Goal: Task Accomplishment & Management: Manage account settings

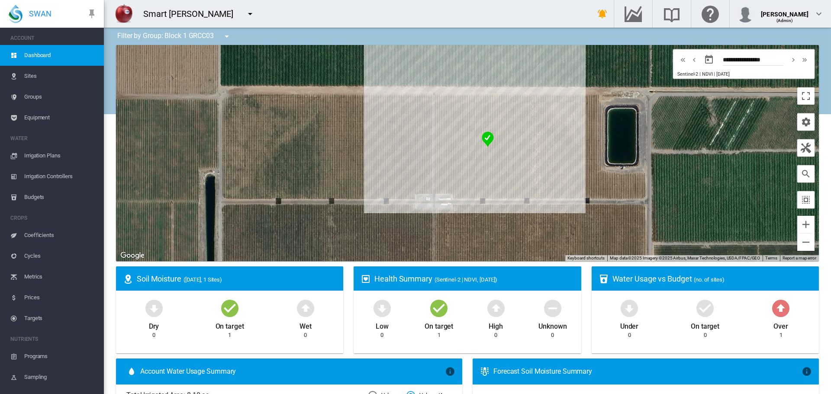
click at [255, 14] on md-icon "icon-menu-down" at bounding box center [250, 14] width 10 height 10
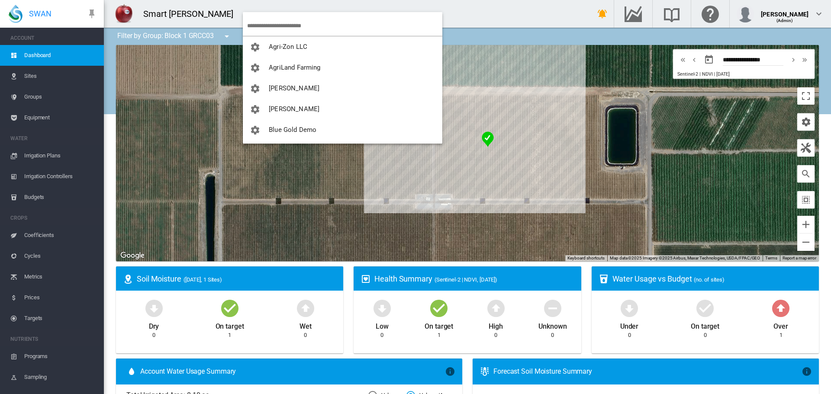
click at [276, 23] on input "search" at bounding box center [344, 26] width 195 height 20
click at [263, 19] on input "search" at bounding box center [344, 26] width 195 height 20
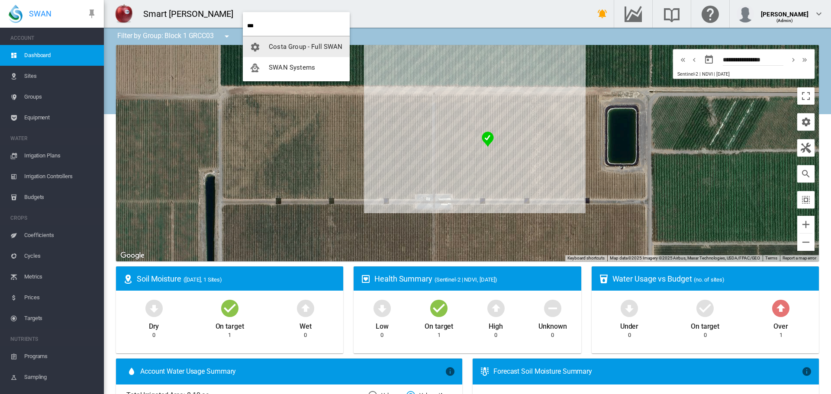
type input "***"
click at [265, 67] on span "button" at bounding box center [259, 68] width 19 height 8
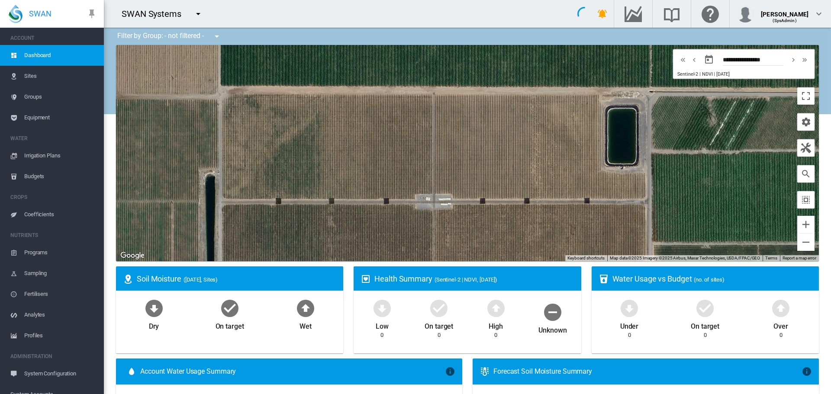
type input "**********"
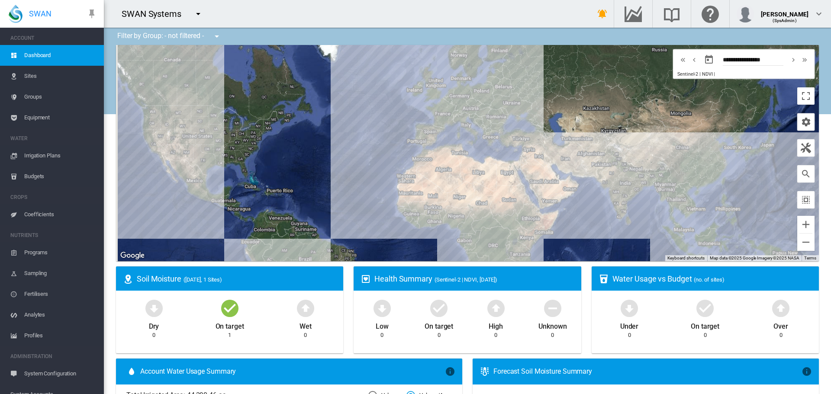
scroll to position [94, 0]
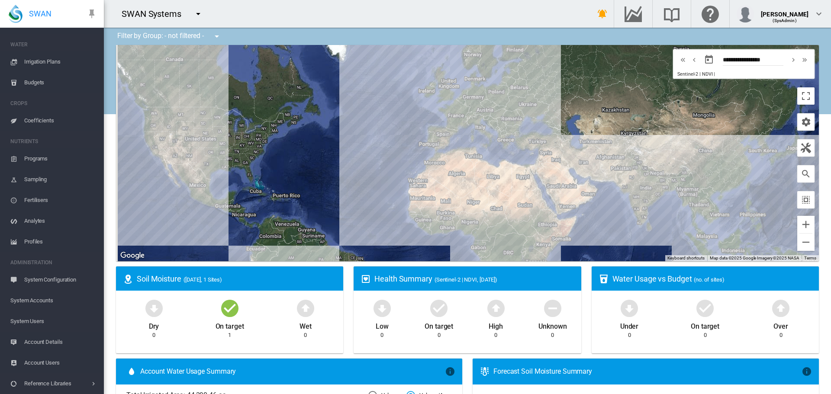
click at [55, 361] on span "Account Users" at bounding box center [60, 363] width 73 height 21
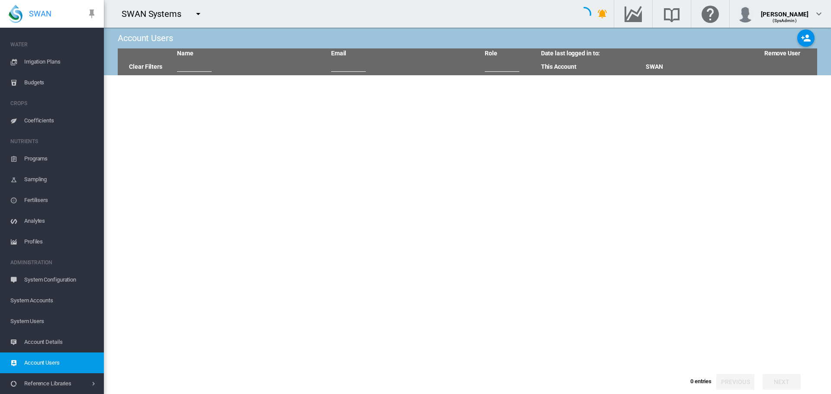
click at [52, 324] on span "System Users" at bounding box center [53, 321] width 87 height 21
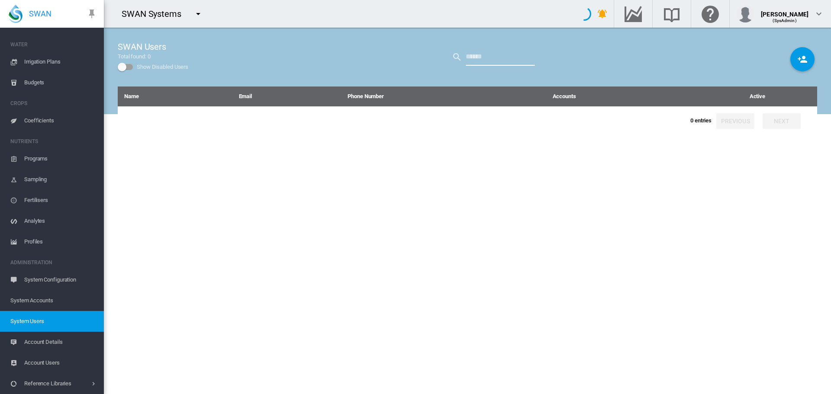
click at [466, 52] on input "text" at bounding box center [500, 56] width 69 height 17
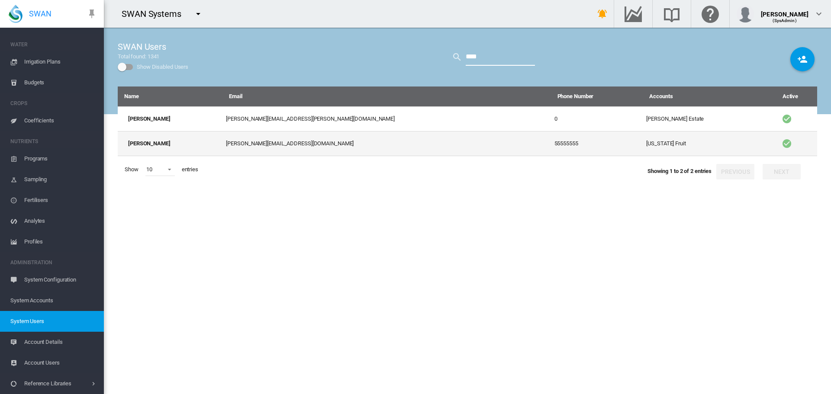
type input "****"
click at [551, 151] on td "55555555" at bounding box center [597, 143] width 92 height 25
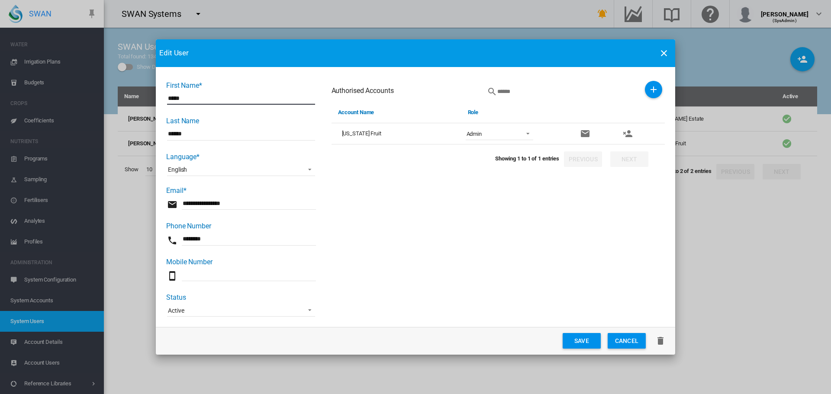
scroll to position [1, 0]
click at [659, 51] on md-icon "icon-close" at bounding box center [664, 53] width 10 height 10
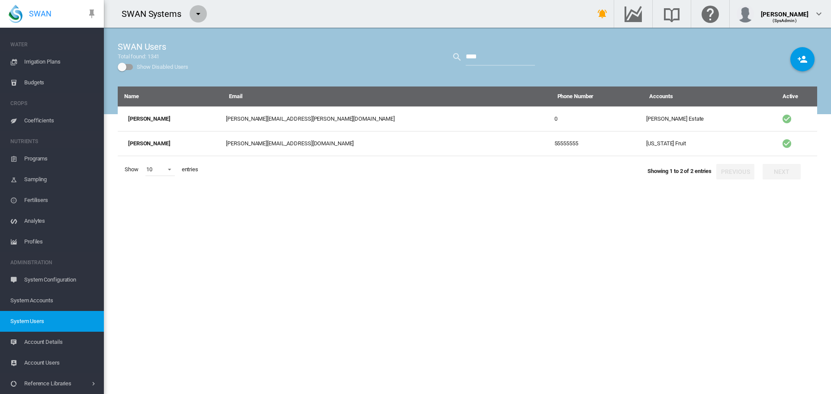
click at [195, 17] on md-icon "icon-menu-down" at bounding box center [198, 14] width 10 height 10
type input "*"
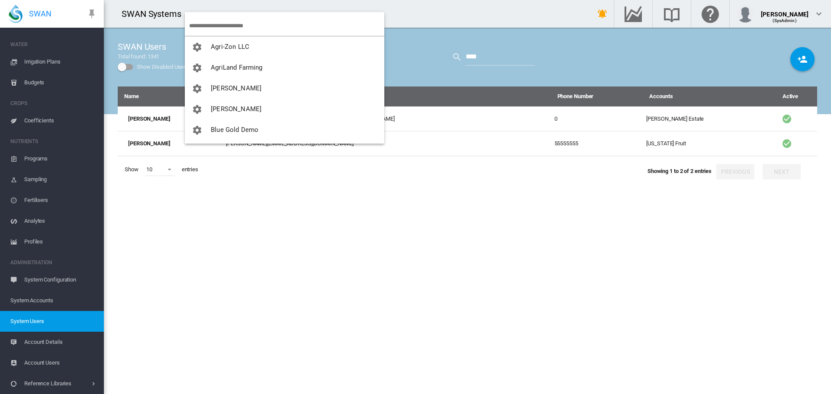
click at [533, 144] on md-backdrop at bounding box center [415, 197] width 831 height 394
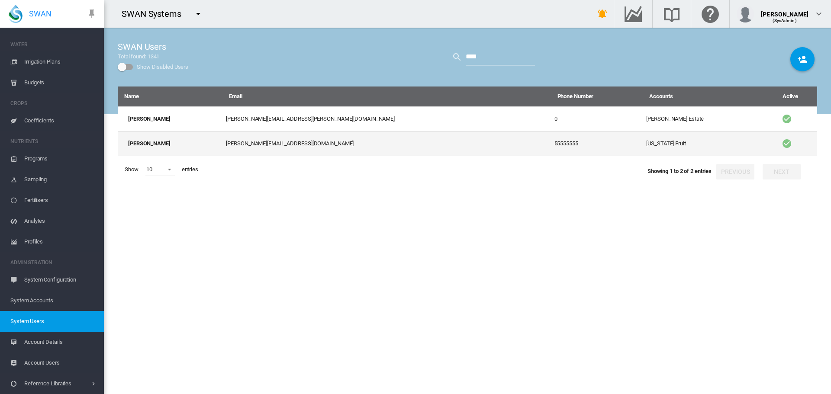
click at [551, 144] on td "55555555" at bounding box center [597, 143] width 92 height 25
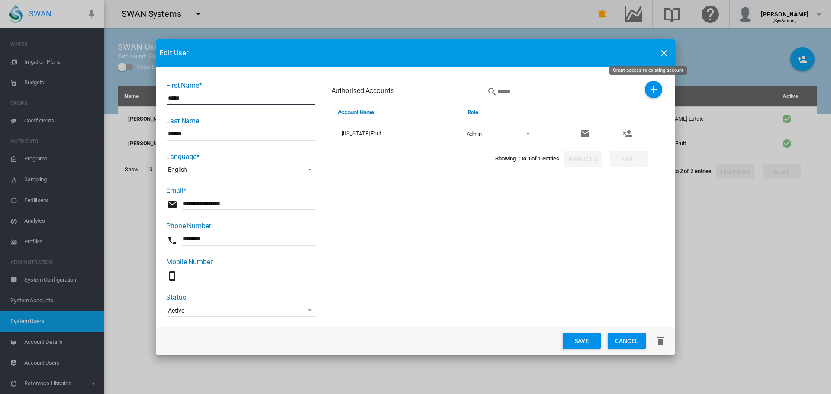
click at [649, 94] on md-icon "icon-plus" at bounding box center [653, 89] width 10 height 10
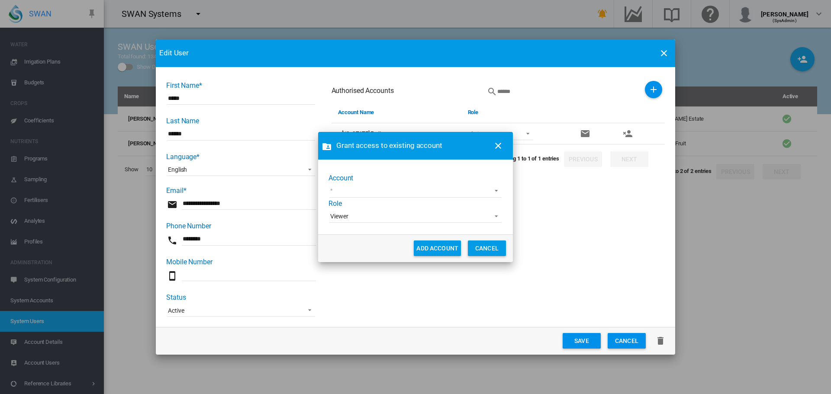
click at [341, 190] on md-select "100+ Project [GEOGRAPHIC_DATA] Demo [GEOGRAPHIC_DATA] AgLogic Burlington Farmin…" at bounding box center [415, 191] width 172 height 13
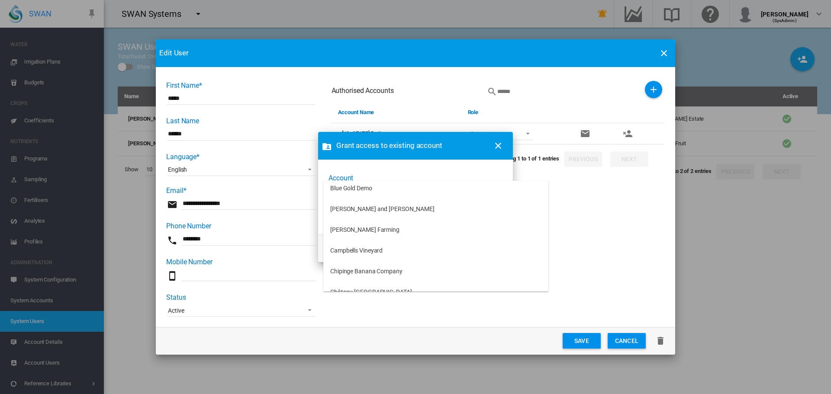
scroll to position [519, 0]
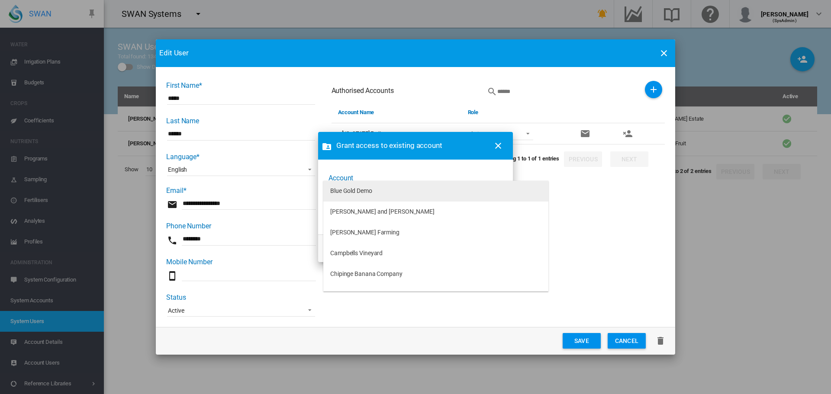
click at [355, 196] on md-option "Blue Gold Demo" at bounding box center [435, 191] width 225 height 21
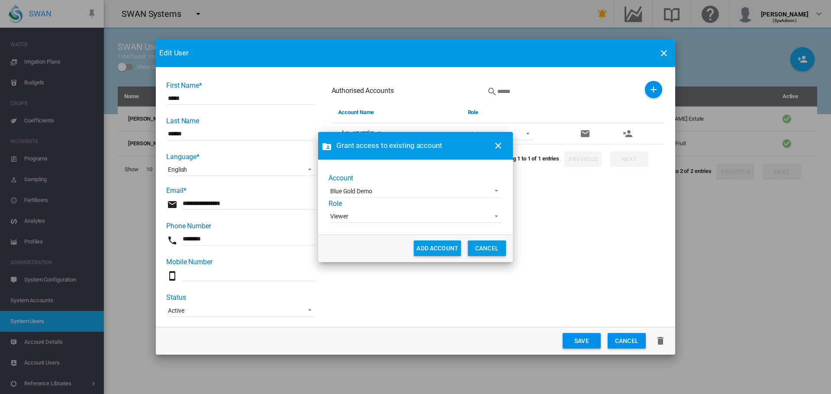
click at [442, 218] on span "Viewer" at bounding box center [408, 217] width 157 height 9
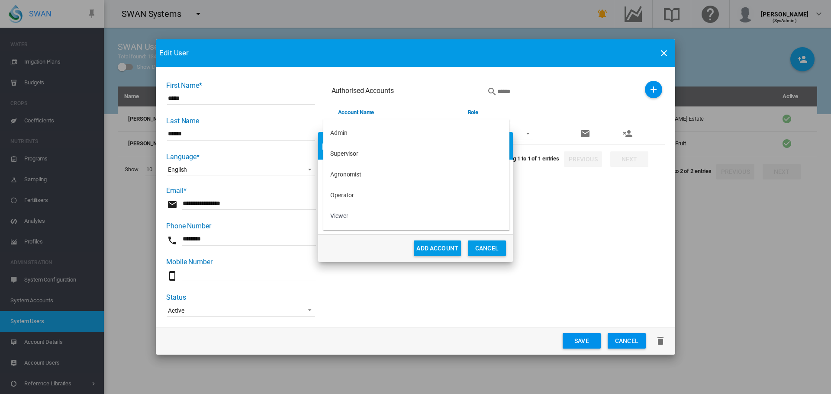
click at [432, 246] on md-backdrop at bounding box center [415, 197] width 831 height 394
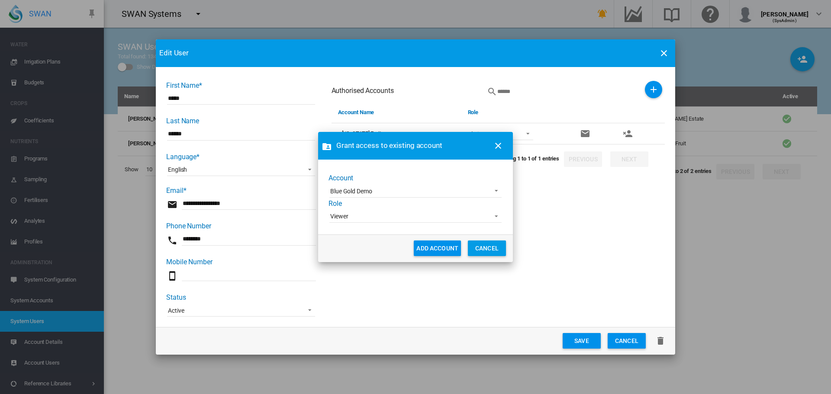
click at [432, 250] on button "ADD ACCOUNT" at bounding box center [437, 249] width 47 height 16
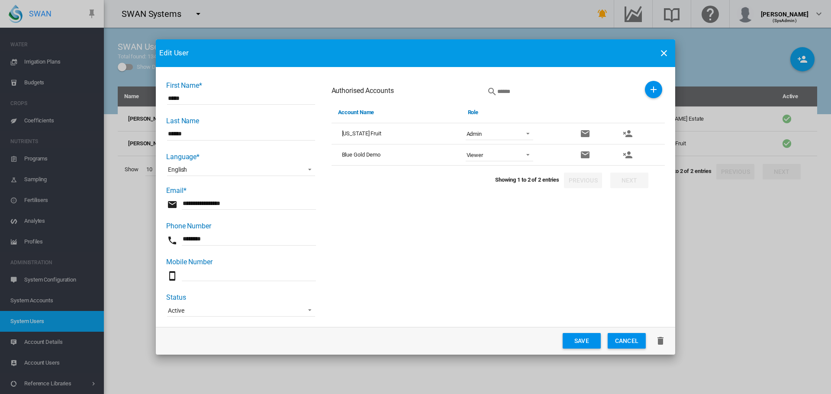
click at [577, 341] on button "Save" at bounding box center [582, 341] width 38 height 16
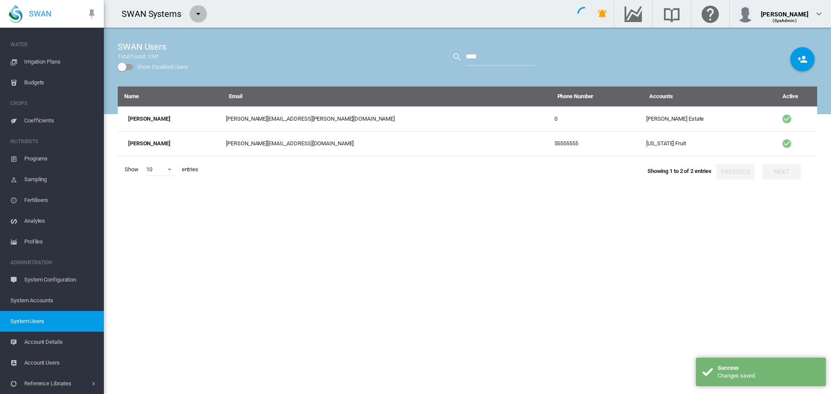
click at [195, 7] on button "button" at bounding box center [198, 13] width 17 height 17
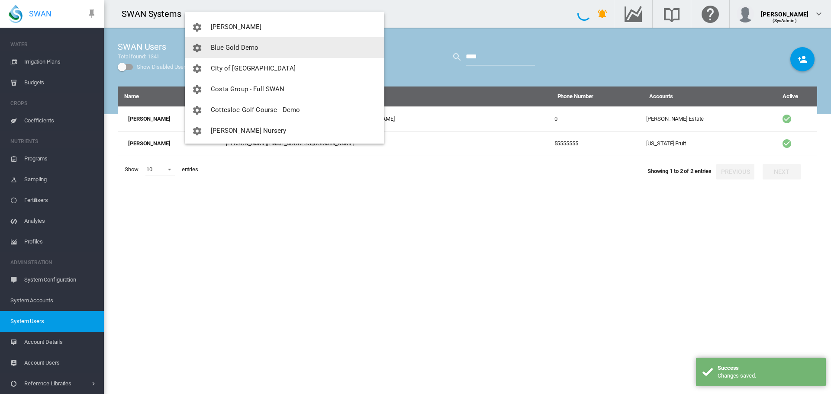
scroll to position [87, 0]
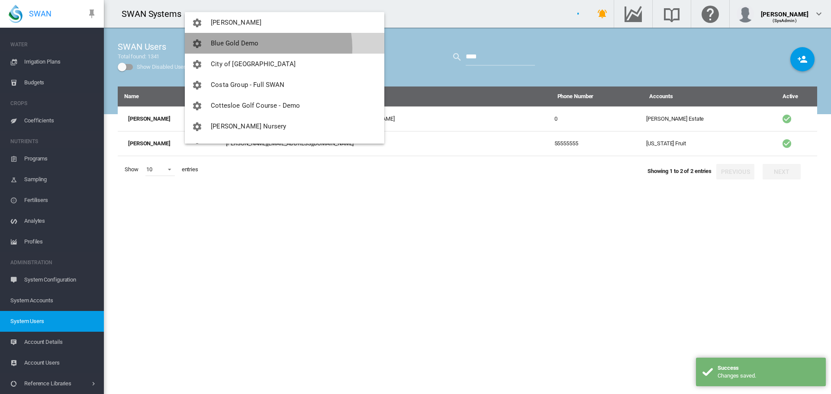
click at [265, 48] on button "Blue Gold Demo" at bounding box center [285, 43] width 200 height 21
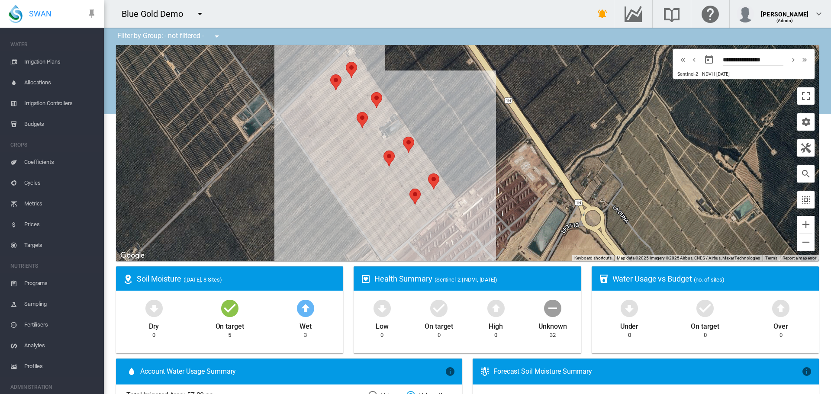
scroll to position [156, 0]
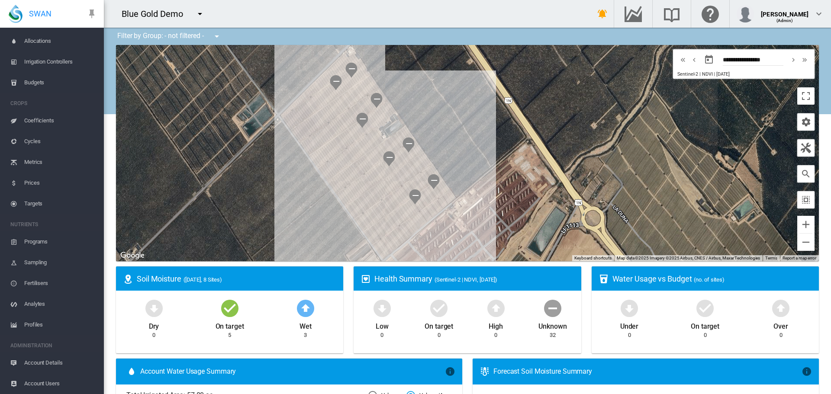
click at [54, 365] on span "Account Details" at bounding box center [60, 363] width 73 height 21
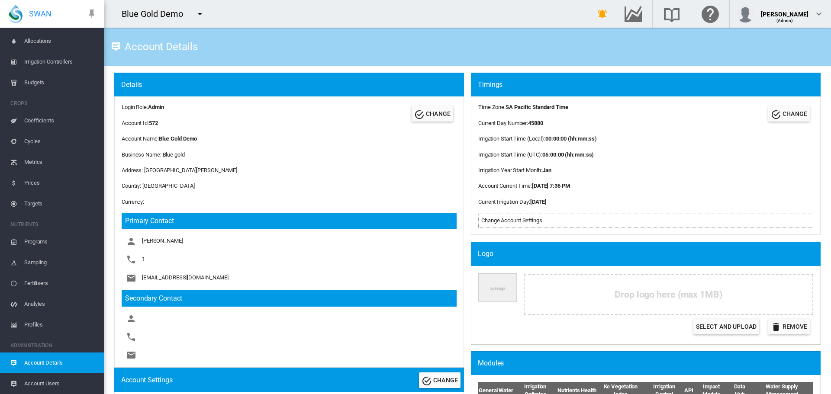
click at [74, 378] on span "Account Users" at bounding box center [60, 384] width 73 height 21
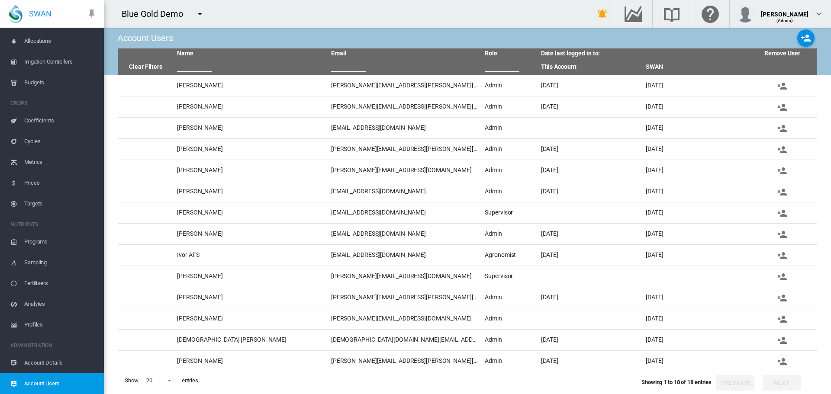
click at [207, 64] on input "text" at bounding box center [194, 65] width 35 height 13
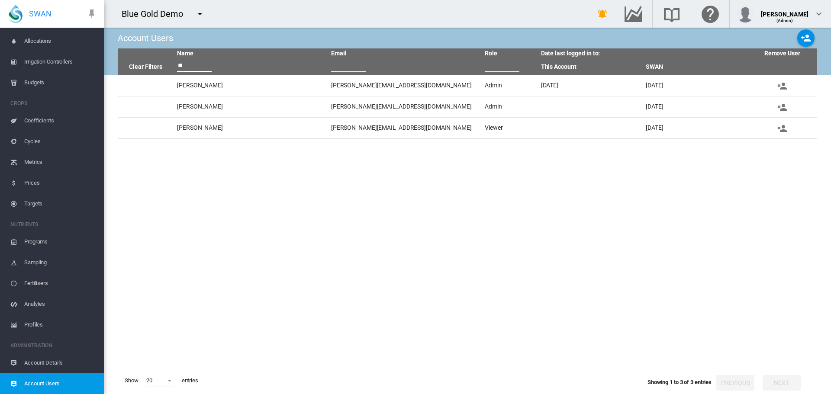
type input "**"
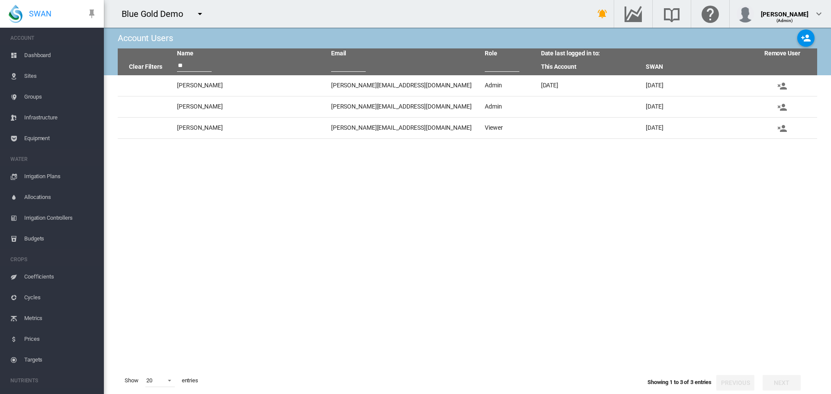
click at [70, 44] on span "ACCOUNT" at bounding box center [53, 38] width 87 height 14
click at [60, 51] on span "Dashboard" at bounding box center [60, 55] width 73 height 21
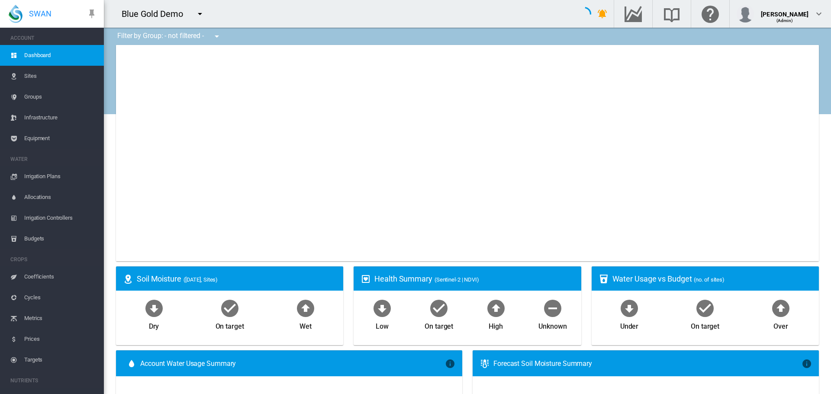
type input "**********"
click at [219, 39] on md-icon "icon-menu-down" at bounding box center [217, 36] width 10 height 10
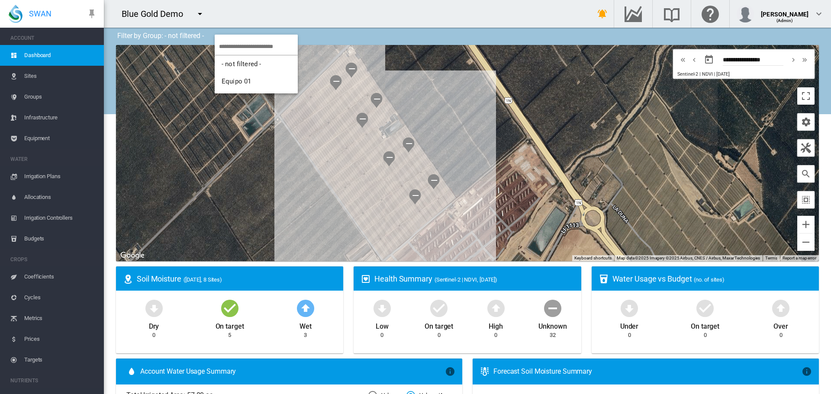
click at [336, 13] on md-backdrop at bounding box center [415, 197] width 831 height 394
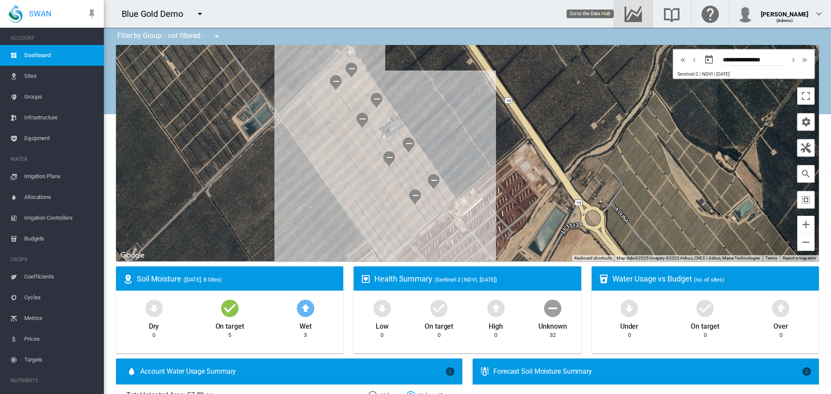
click at [629, 9] on md-icon "Go to the Data Hub" at bounding box center [633, 14] width 21 height 10
click at [198, 19] on md-icon "icon-menu-down" at bounding box center [200, 14] width 10 height 10
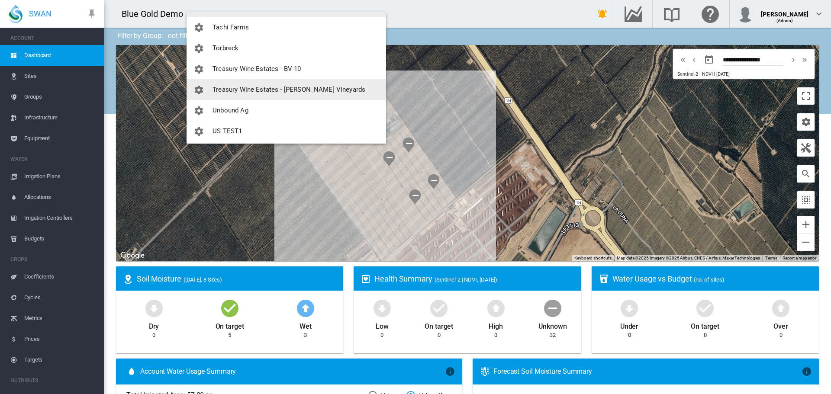
scroll to position [831, 0]
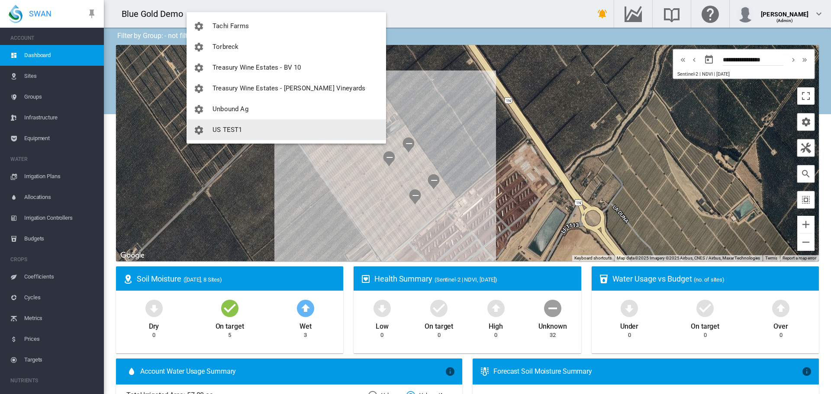
click at [422, 16] on md-backdrop at bounding box center [415, 197] width 831 height 394
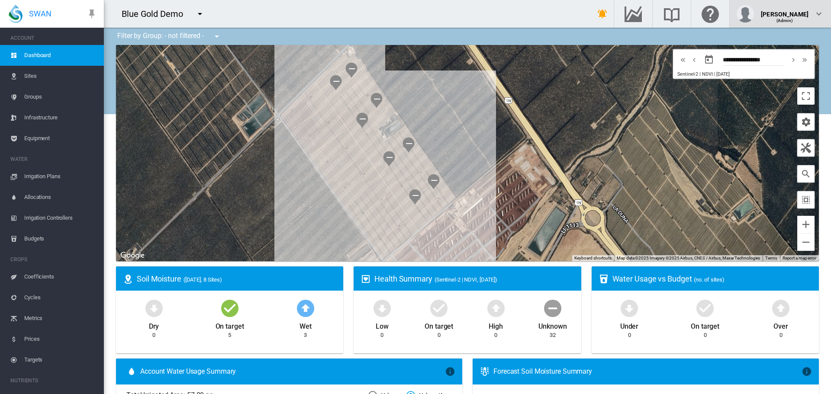
click at [772, 15] on div "[PERSON_NAME]" at bounding box center [785, 10] width 48 height 9
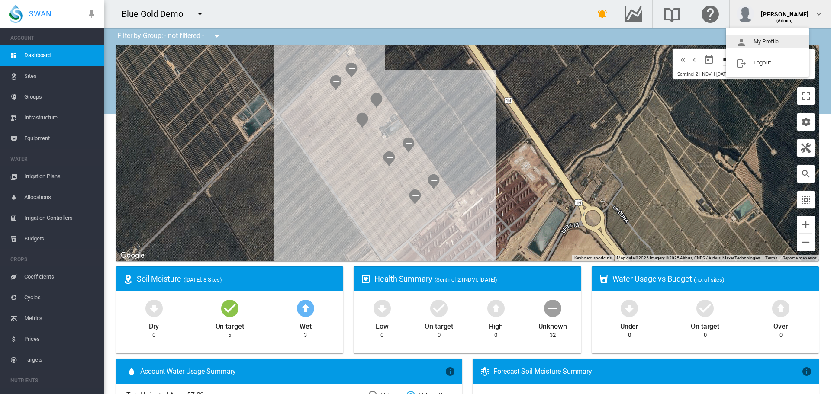
click at [629, 15] on md-backdrop at bounding box center [415, 197] width 831 height 394
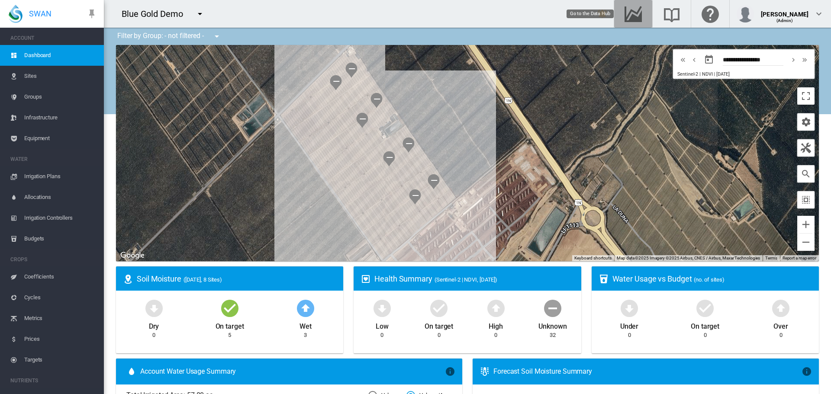
click at [629, 15] on md-icon "Go to the Data Hub" at bounding box center [633, 14] width 21 height 10
click at [216, 36] on md-icon "icon-menu-down" at bounding box center [217, 36] width 10 height 10
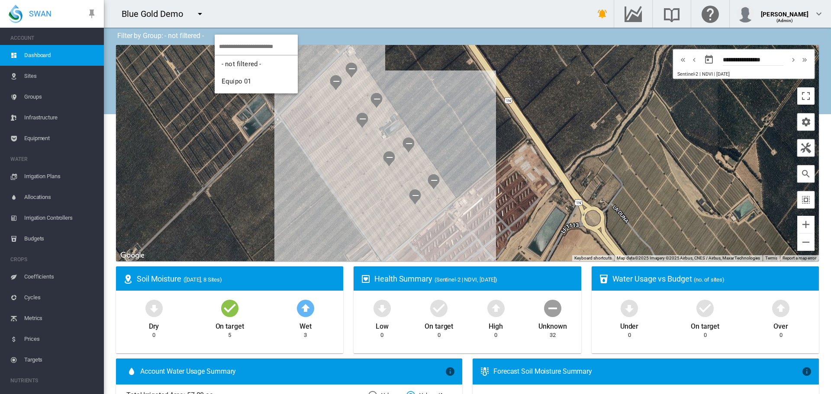
click at [535, 23] on md-backdrop at bounding box center [415, 197] width 831 height 394
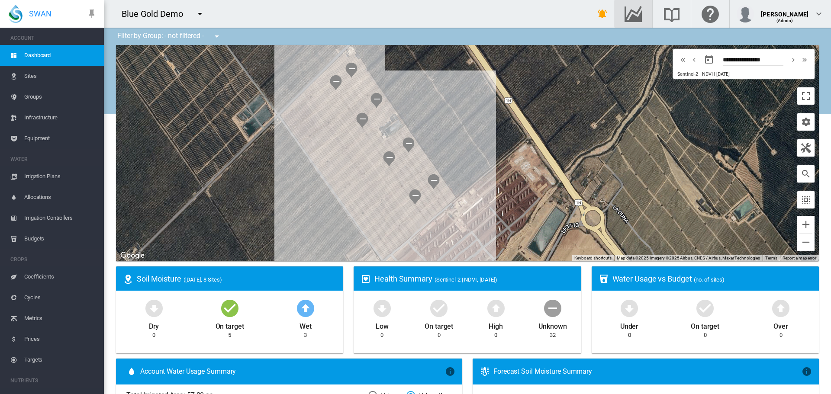
click at [645, 19] on button "button" at bounding box center [633, 14] width 38 height 28
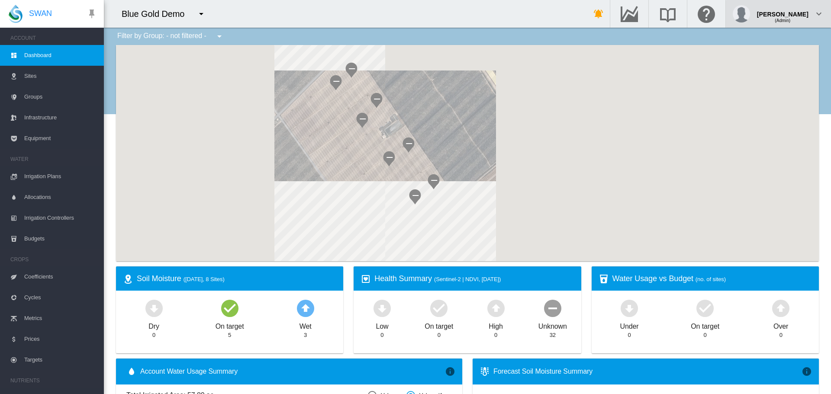
click at [817, 21] on div "[PERSON_NAME] (Admin)" at bounding box center [778, 13] width 91 height 17
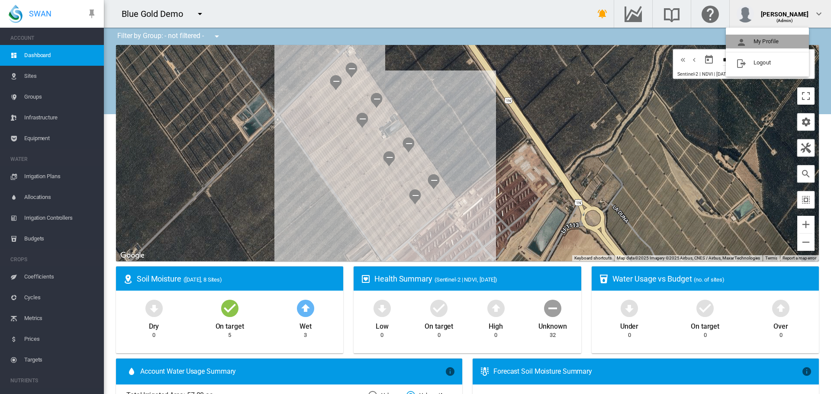
click at [767, 42] on button "My Profile" at bounding box center [767, 42] width 83 height 14
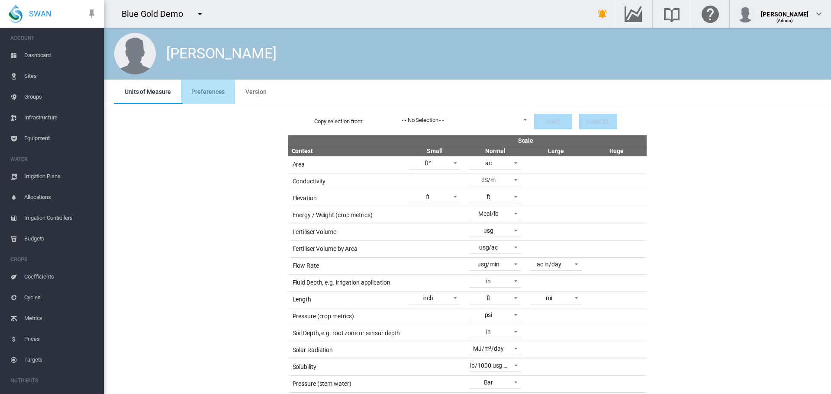
click at [181, 94] on md-tab-item "Preferences" at bounding box center [208, 92] width 54 height 24
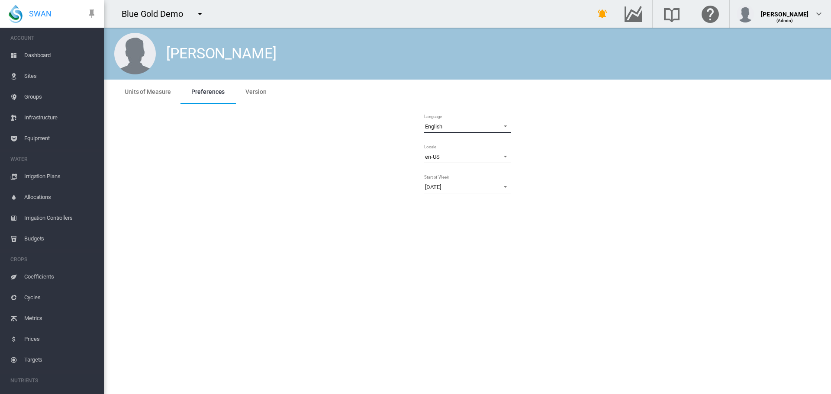
click at [455, 121] on md-select-value "English" at bounding box center [467, 126] width 87 height 13
click at [452, 144] on md-option "Español" at bounding box center [468, 147] width 100 height 21
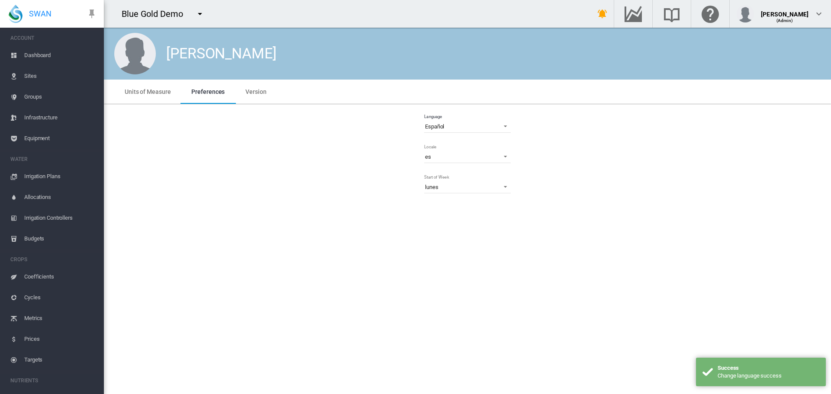
click at [58, 56] on span "Dashboard" at bounding box center [60, 55] width 73 height 21
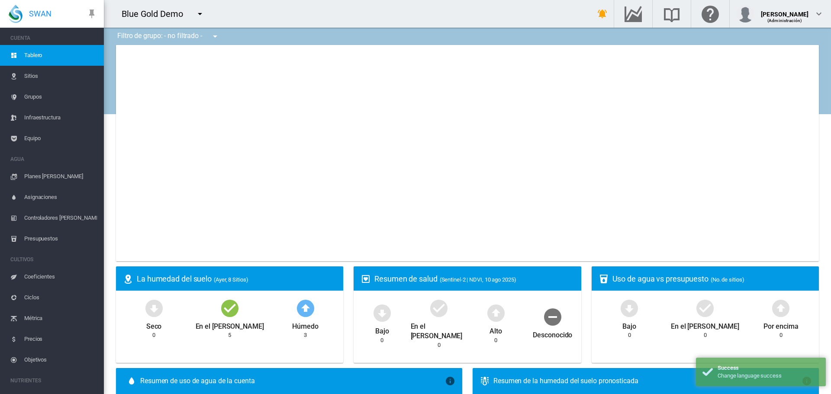
type input "**********"
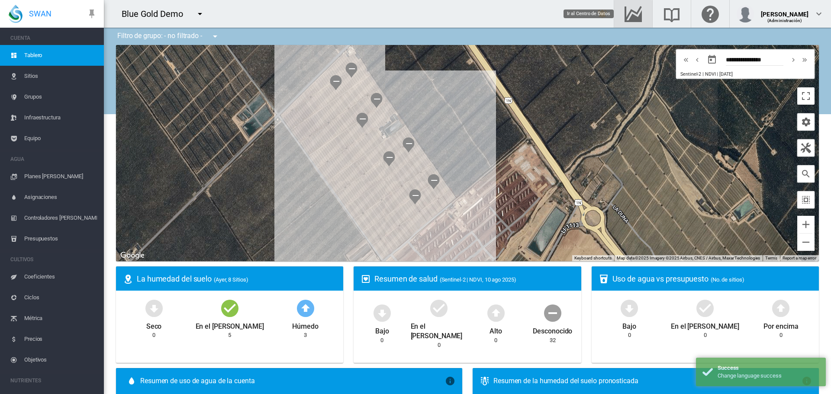
click at [627, 15] on md-icon "Ir al Centro de Datos" at bounding box center [633, 14] width 21 height 10
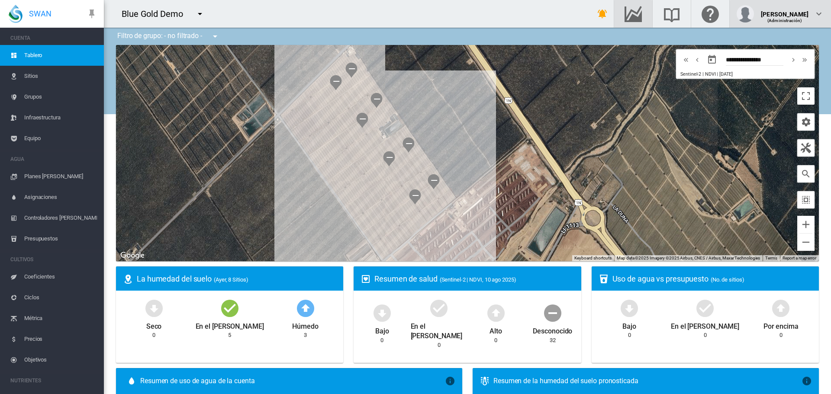
click at [789, 10] on div "[PERSON_NAME]" at bounding box center [785, 10] width 48 height 9
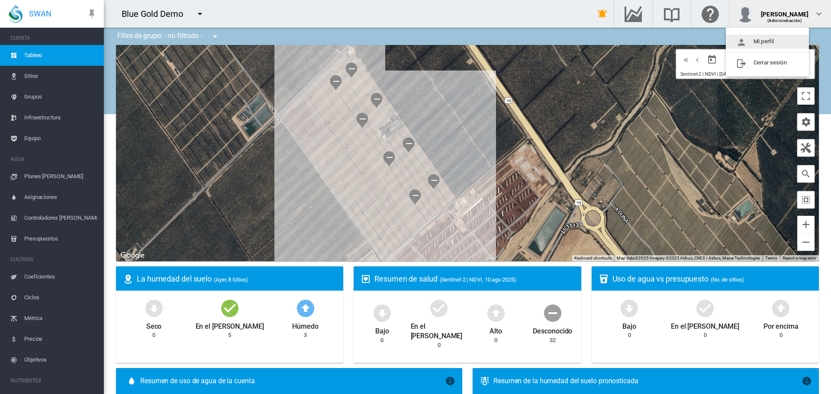
click at [766, 43] on button "Mi perfil" at bounding box center [767, 42] width 83 height 14
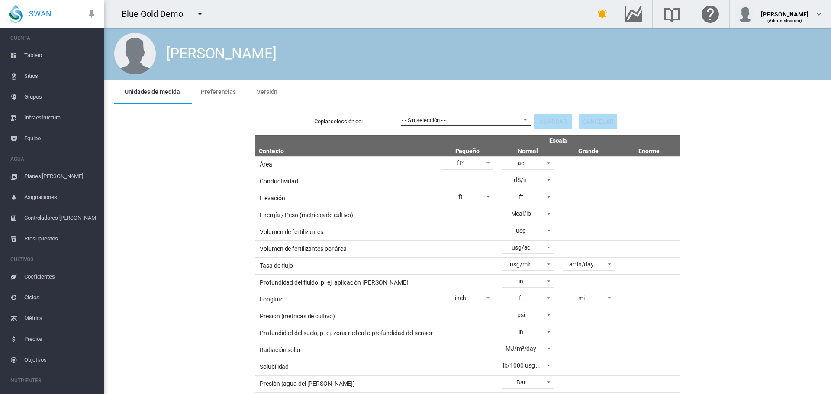
click at [460, 122] on span "- - Sin selección - -" at bounding box center [459, 120] width 114 height 8
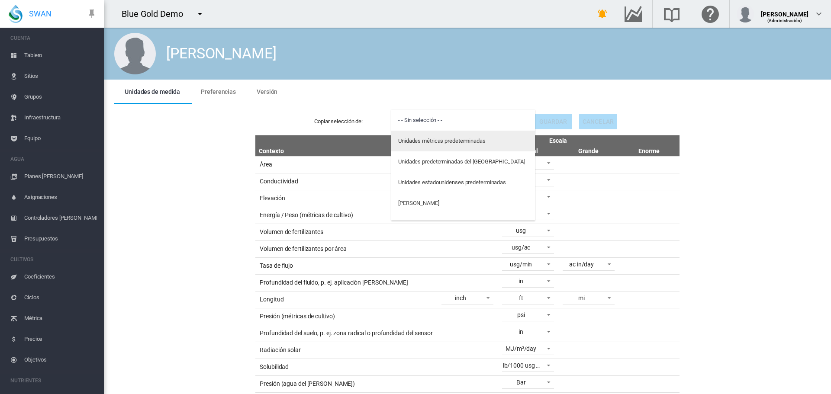
click at [457, 145] on div "Unidades métricas predeterminadas" at bounding box center [441, 141] width 87 height 8
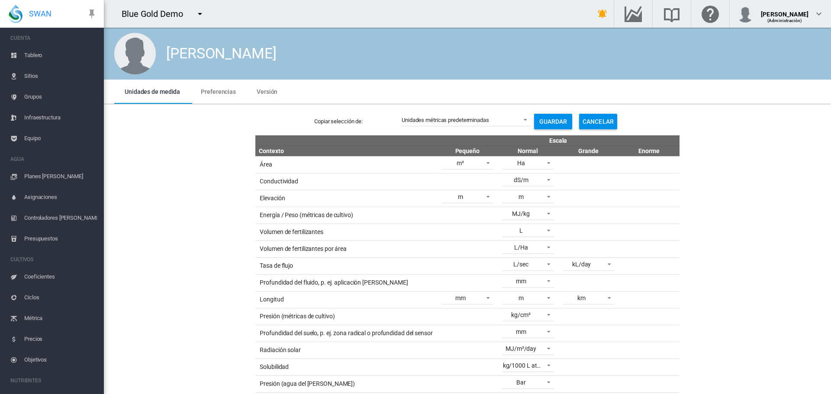
click at [549, 126] on button "Guardar" at bounding box center [553, 122] width 38 height 16
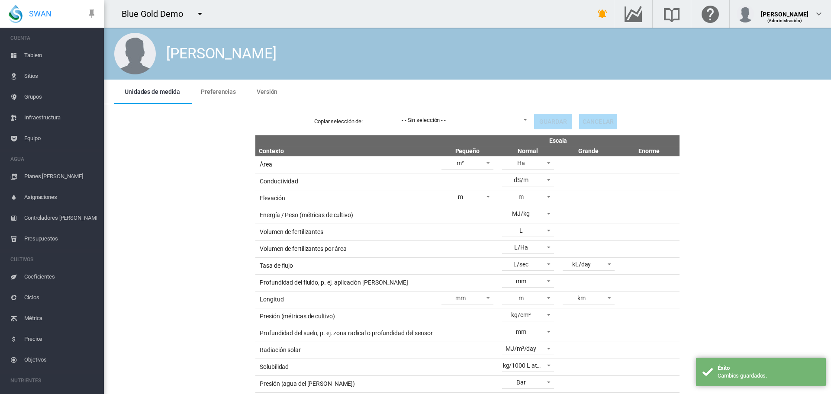
click at [22, 53] on link "Tablero" at bounding box center [52, 55] width 104 height 21
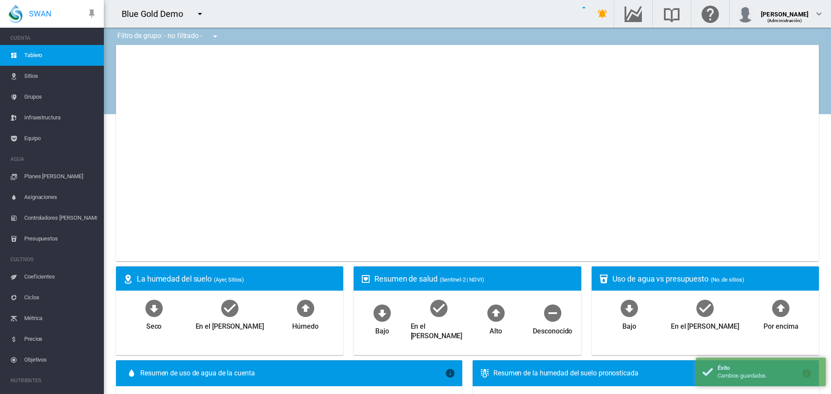
type input "**********"
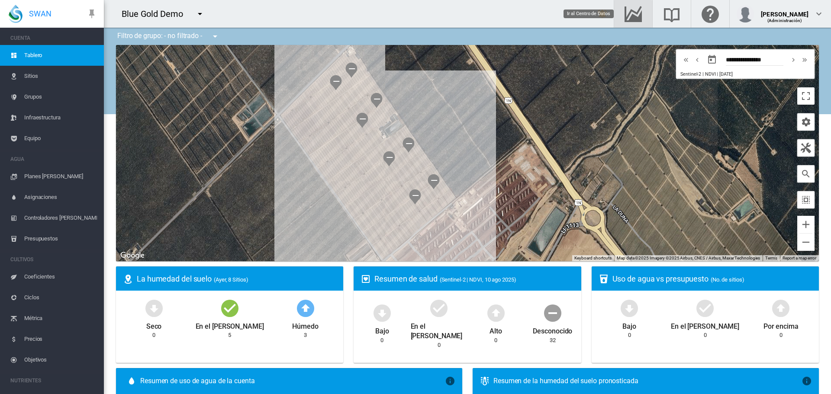
click at [639, 14] on md-icon "Ir al Centro de Datos" at bounding box center [633, 14] width 21 height 10
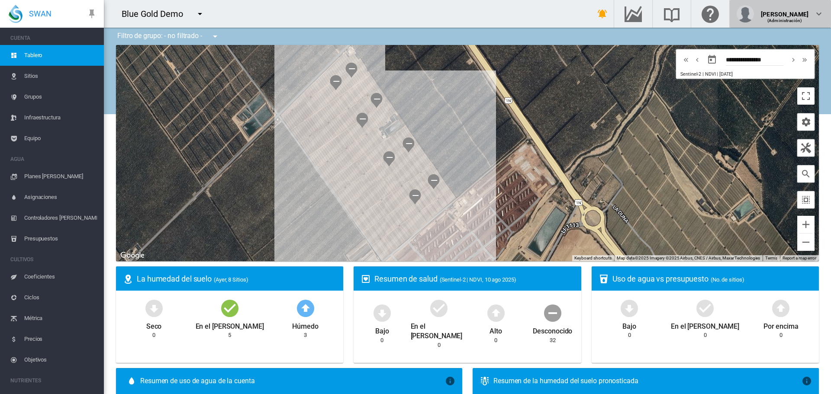
click at [783, 13] on div "(Administración)" at bounding box center [785, 17] width 48 height 9
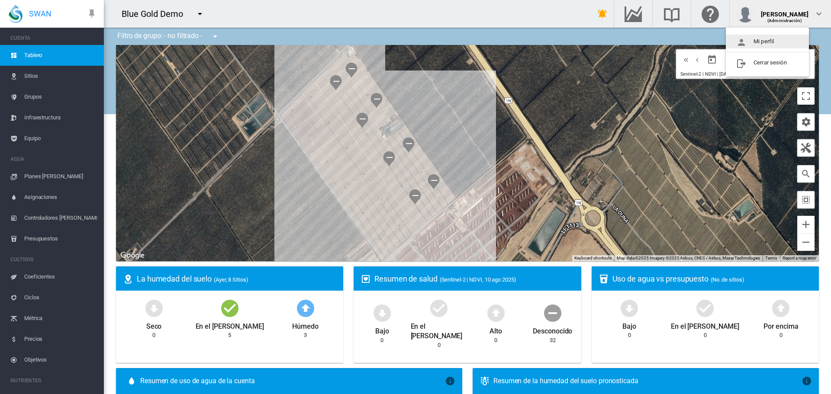
click at [767, 38] on button "Mi perfil" at bounding box center [767, 42] width 83 height 14
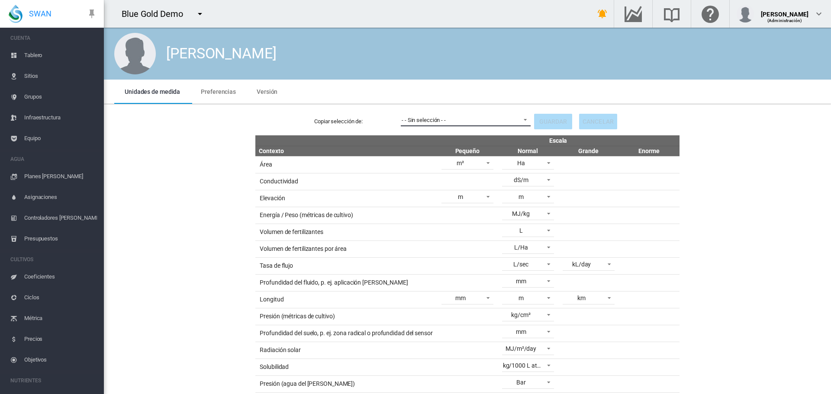
click at [463, 120] on span "- - Sin selección - -" at bounding box center [459, 120] width 114 height 8
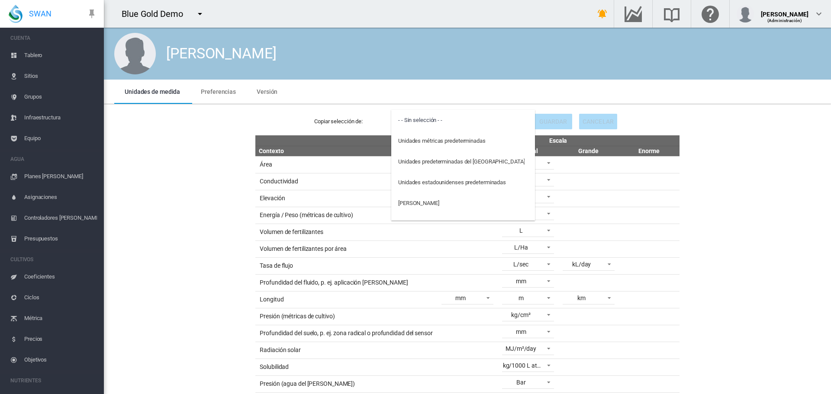
click at [193, 90] on md-backdrop at bounding box center [415, 197] width 831 height 394
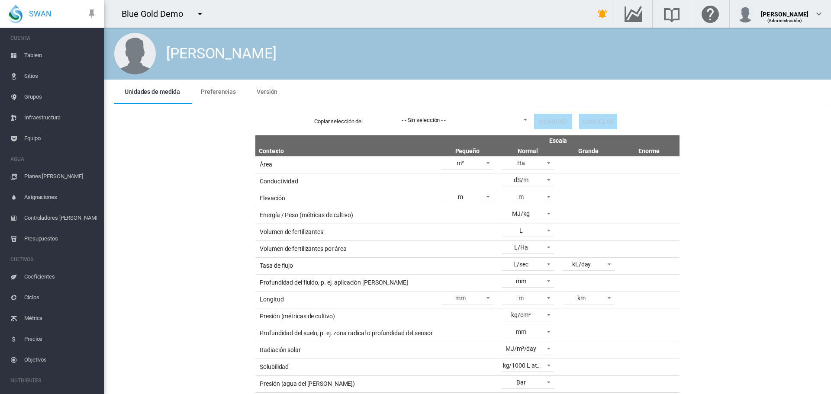
click at [209, 88] on span "Preferencias" at bounding box center [218, 91] width 35 height 7
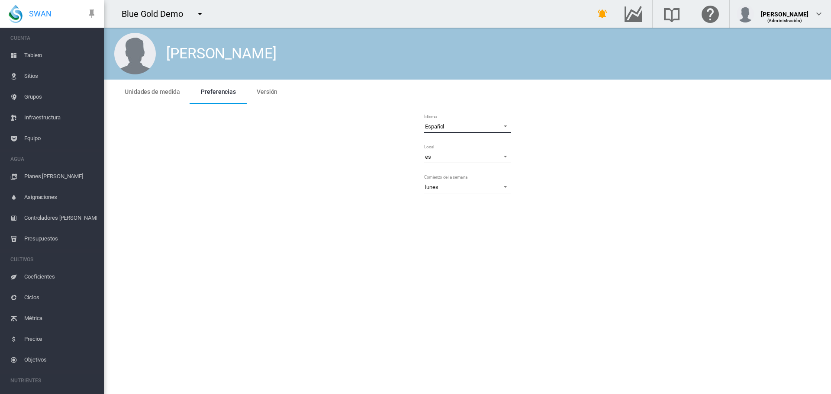
click at [467, 122] on md-select-value "Español" at bounding box center [467, 126] width 87 height 13
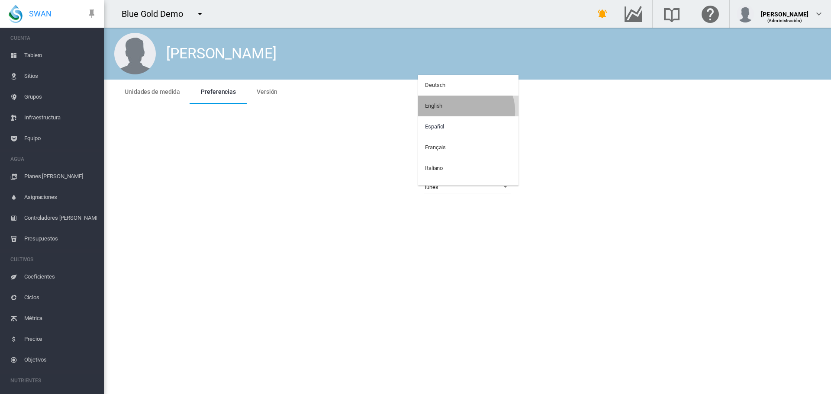
click at [465, 111] on md-option "English" at bounding box center [468, 106] width 100 height 21
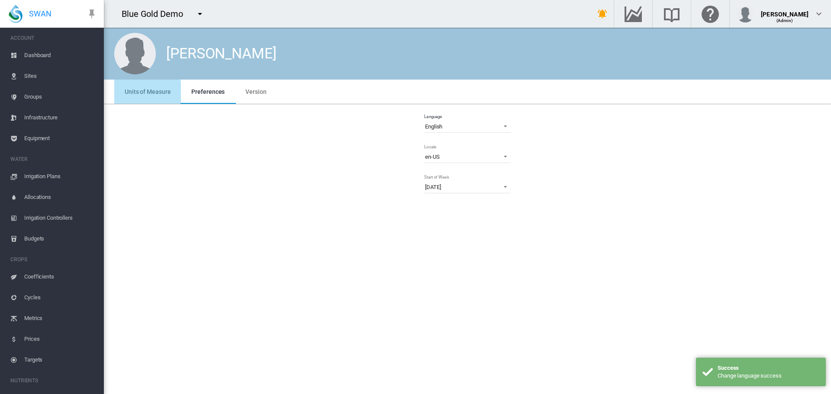
click at [124, 97] on md-tab-item "Units of Measure" at bounding box center [147, 92] width 67 height 24
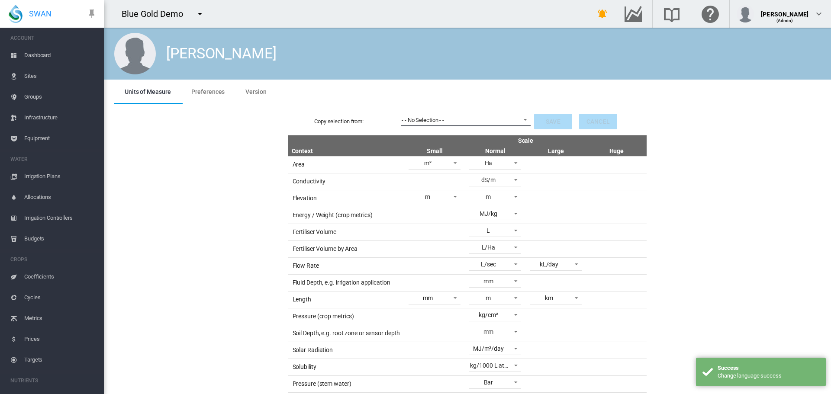
click at [481, 124] on span "- - No Selection - -" at bounding box center [459, 120] width 114 height 8
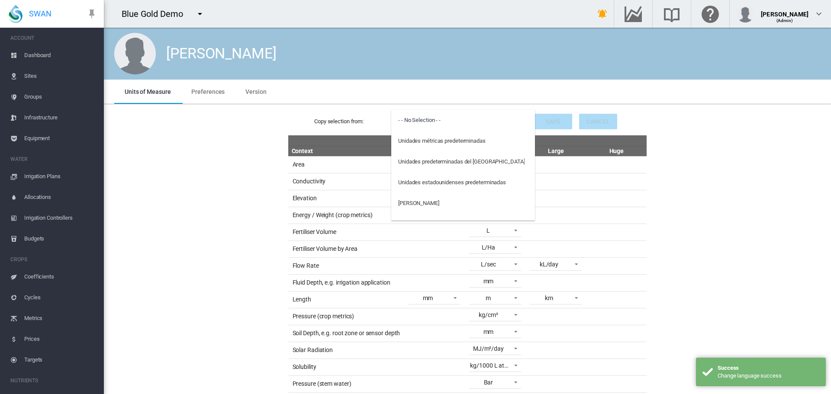
click at [225, 142] on md-backdrop at bounding box center [415, 197] width 831 height 394
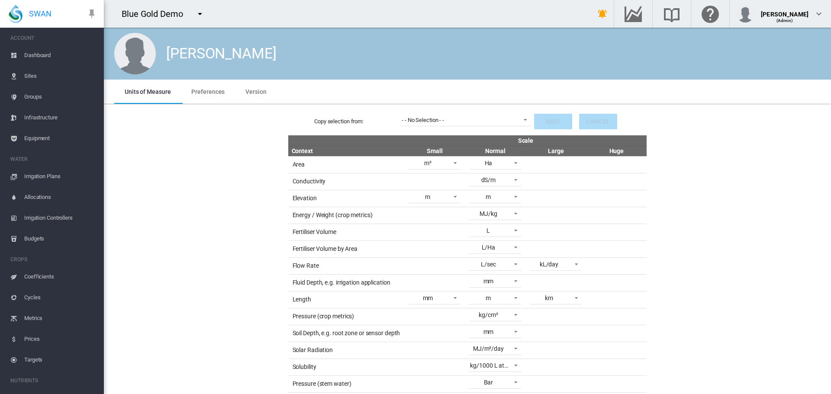
click at [40, 54] on span "Dashboard" at bounding box center [60, 55] width 73 height 21
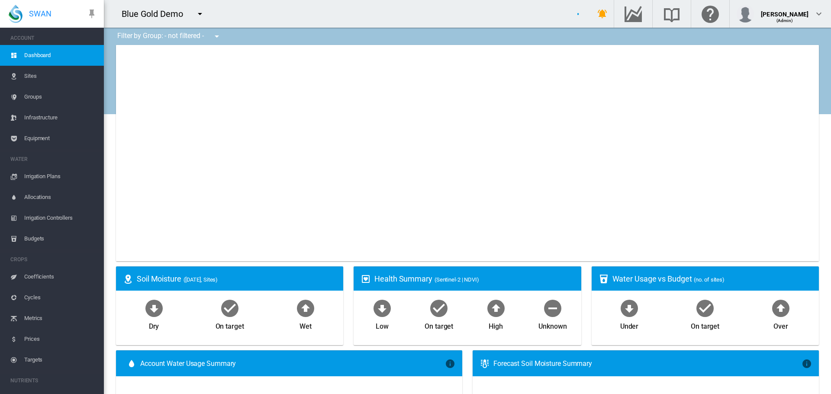
type input "**********"
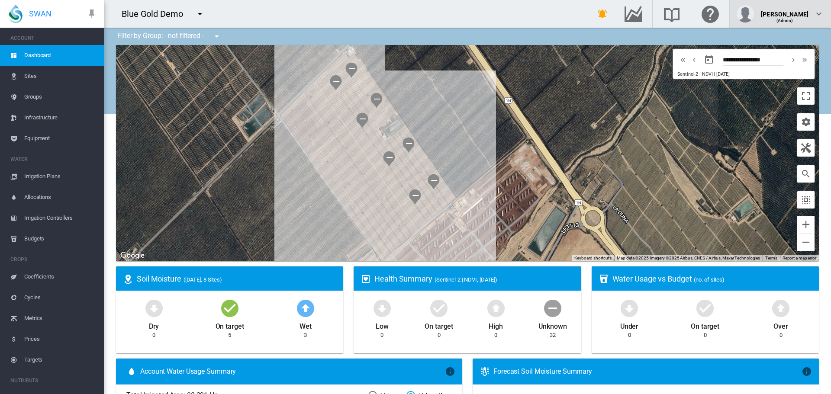
click at [790, 19] on span "(Admin)" at bounding box center [785, 20] width 17 height 5
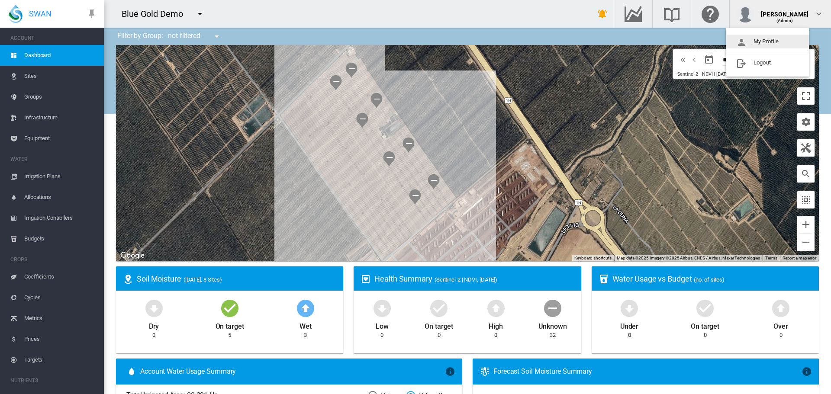
click at [757, 45] on button "My Profile" at bounding box center [767, 42] width 83 height 14
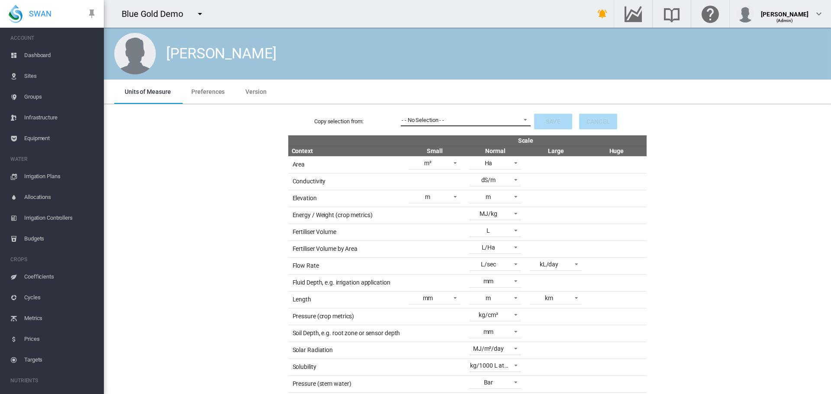
click at [441, 126] on md-select-value "- - No Selection - -" at bounding box center [466, 119] width 130 height 13
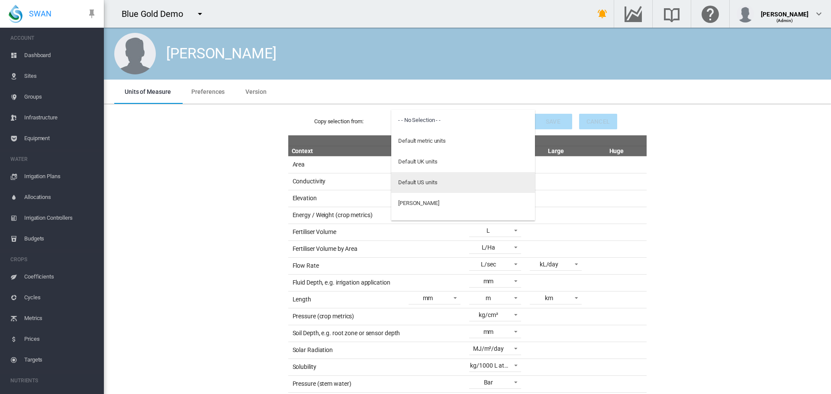
click at [469, 184] on md-option "Default US units" at bounding box center [463, 182] width 144 height 21
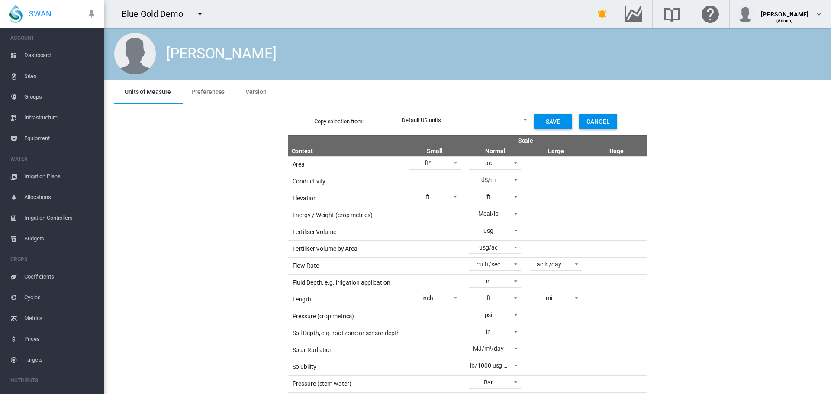
click at [561, 120] on button "Save" at bounding box center [553, 122] width 38 height 16
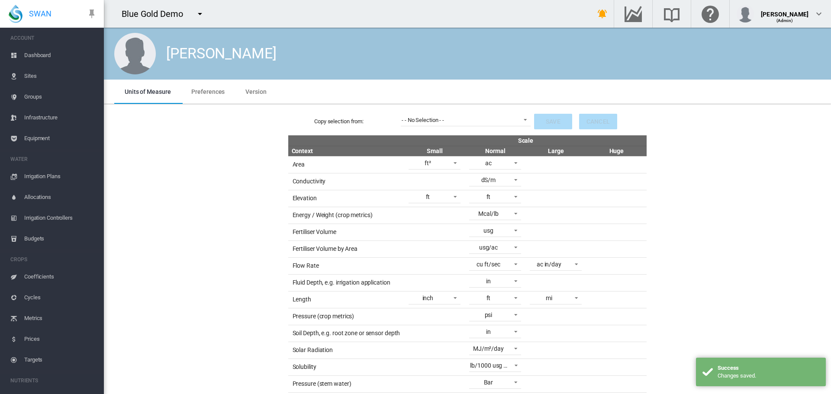
click at [70, 48] on span "Dashboard" at bounding box center [60, 55] width 73 height 21
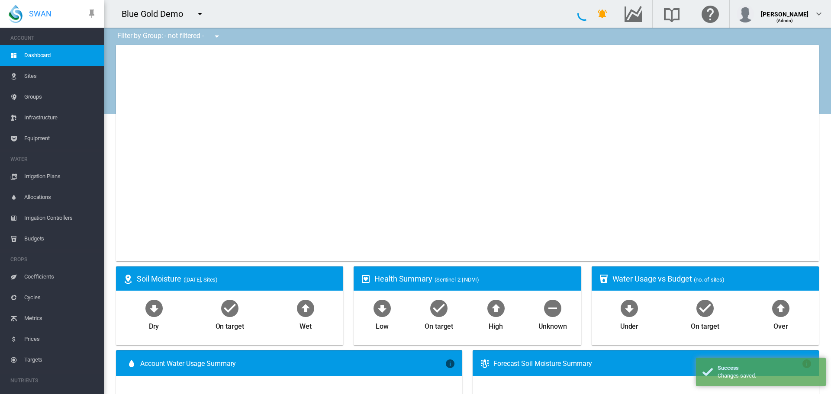
type input "**********"
